Goal: Find specific page/section: Find specific page/section

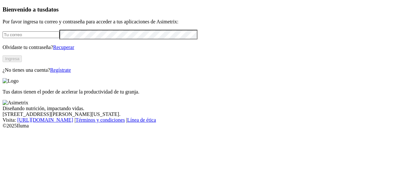
type input "german.sanabria@aliar.com.co"
click at [22, 62] on button "Ingresa" at bounding box center [12, 59] width 19 height 7
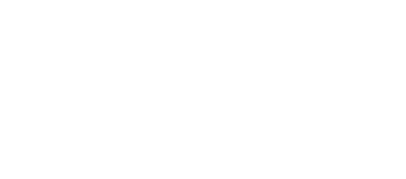
scroll to position [32, 0]
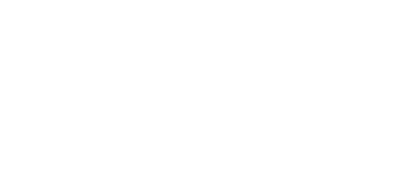
scroll to position [289, 0]
drag, startPoint x: 73, startPoint y: 123, endPoint x: 71, endPoint y: 118, distance: 5.4
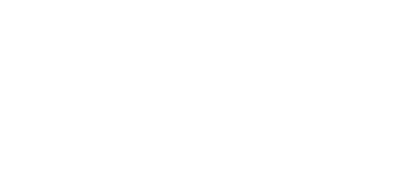
drag, startPoint x: 234, startPoint y: 66, endPoint x: 389, endPoint y: 37, distance: 157.5
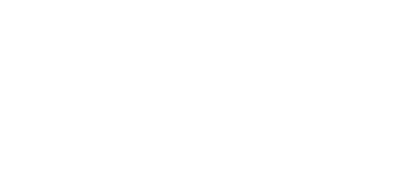
drag, startPoint x: 77, startPoint y: 68, endPoint x: 169, endPoint y: 56, distance: 93.2
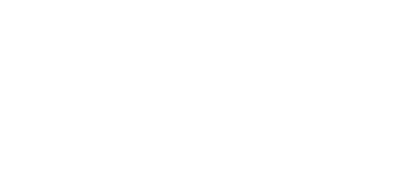
drag, startPoint x: 342, startPoint y: 110, endPoint x: 241, endPoint y: 156, distance: 111.2
